Goal: Task Accomplishment & Management: Use online tool/utility

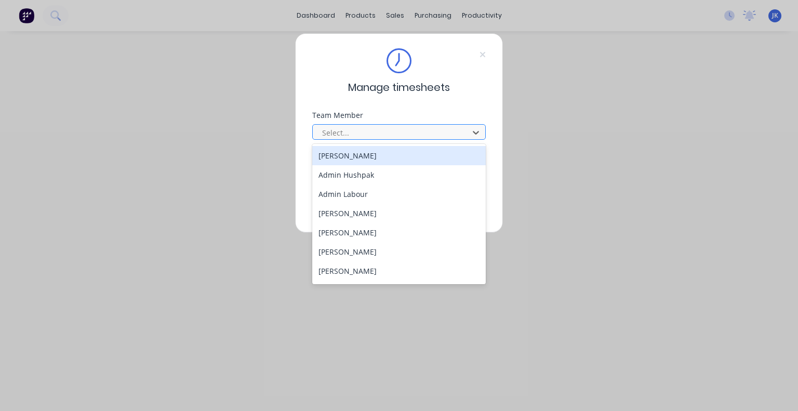
click at [413, 132] on div at bounding box center [392, 132] width 142 height 13
type input "ju"
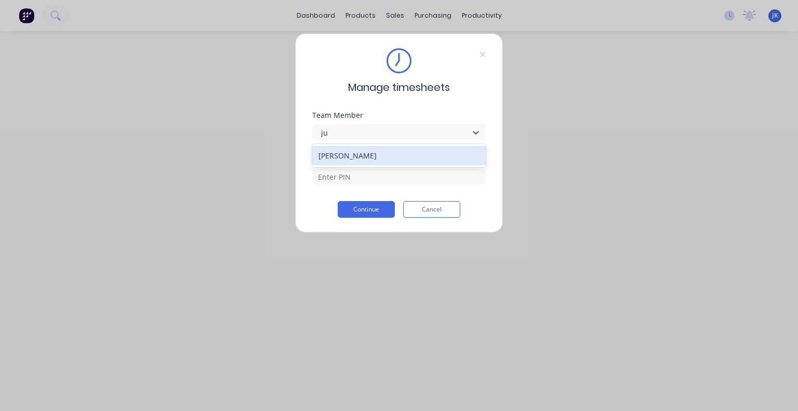
click at [406, 157] on div "[PERSON_NAME]" at bounding box center [398, 155] width 173 height 19
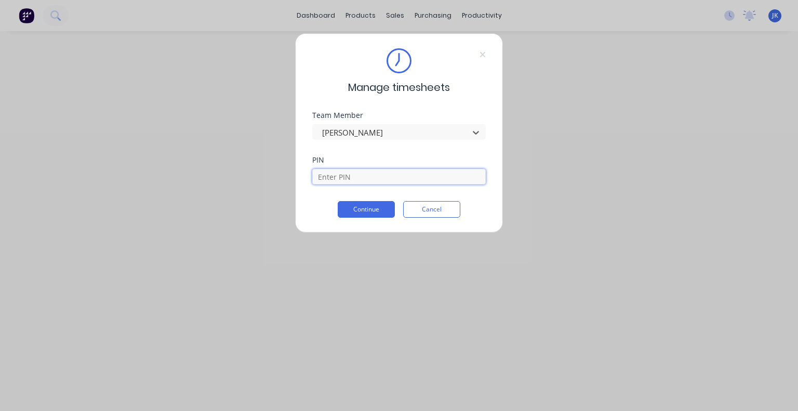
click at [388, 176] on input at bounding box center [398, 177] width 173 height 16
type input "5683"
click at [373, 211] on button "Continue" at bounding box center [366, 209] width 57 height 17
